Goal: Task Accomplishment & Management: Use online tool/utility

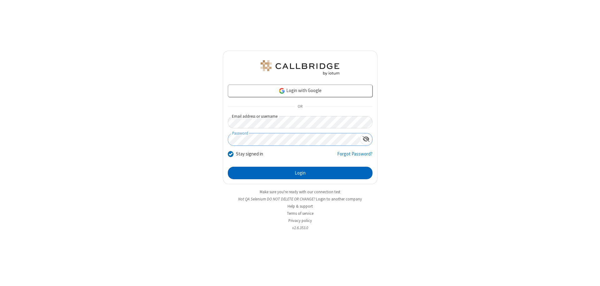
click at [300, 173] on button "Login" at bounding box center [300, 173] width 145 height 13
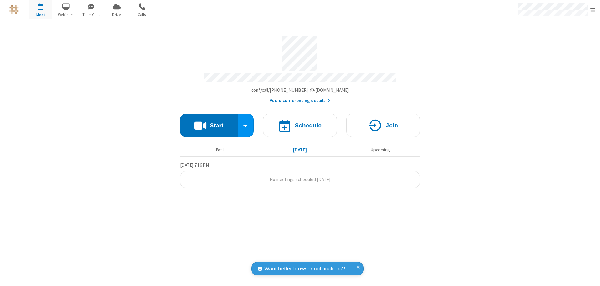
click at [209, 123] on button "Start" at bounding box center [209, 125] width 58 height 23
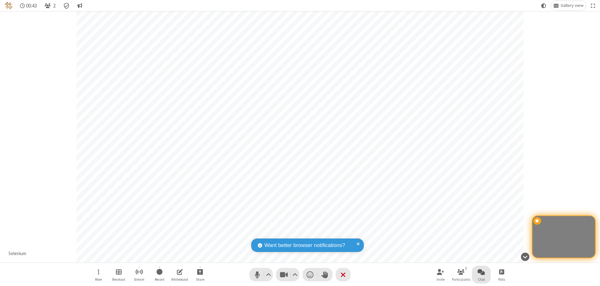
click at [481, 272] on span "Open chat" at bounding box center [482, 272] width 8 height 8
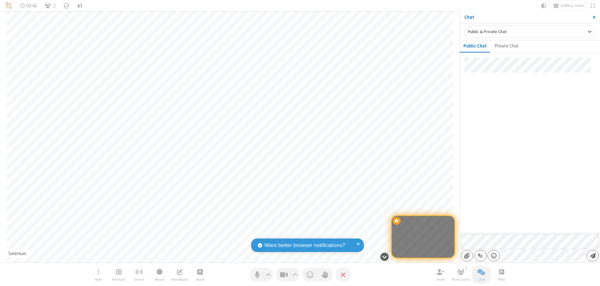
click at [593, 256] on span "Send message" at bounding box center [593, 256] width 6 height 6
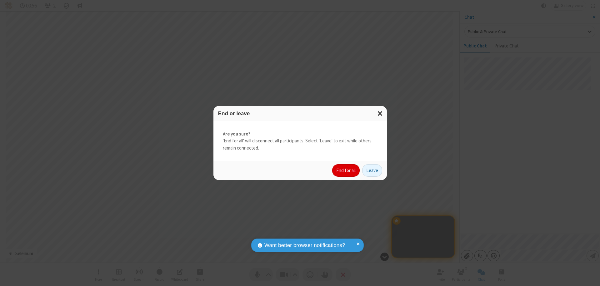
click at [346, 171] on button "End for all" at bounding box center [346, 170] width 28 height 13
